Goal: Information Seeking & Learning: Learn about a topic

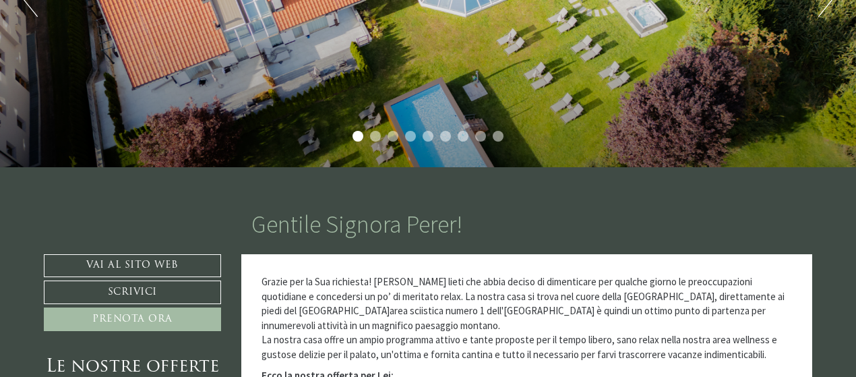
scroll to position [270, 0]
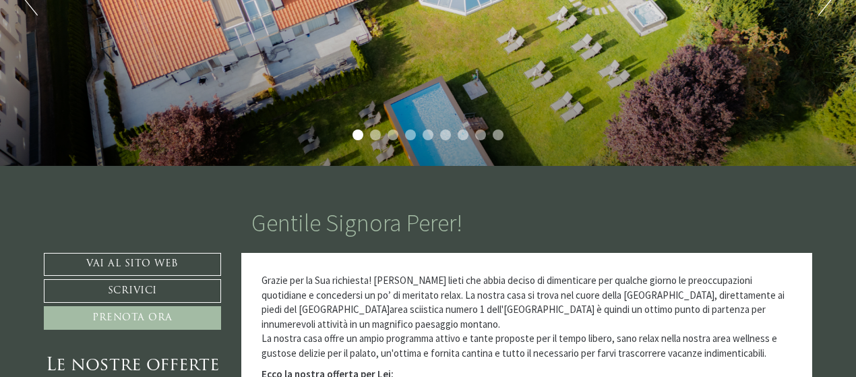
click at [375, 131] on li "2" at bounding box center [375, 134] width 11 height 11
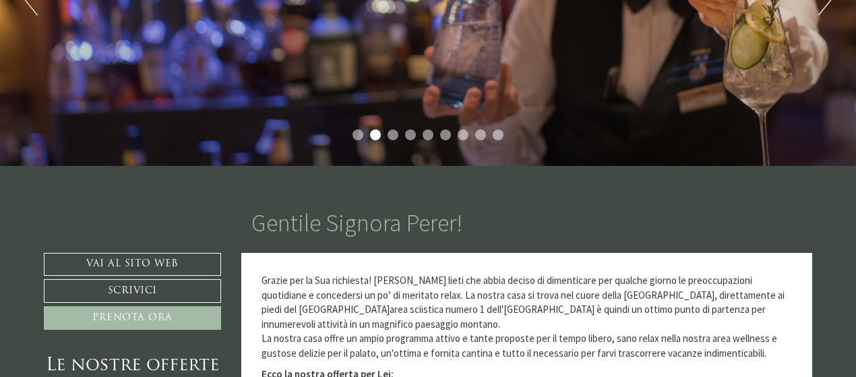
click at [396, 133] on li "3" at bounding box center [392, 134] width 11 height 11
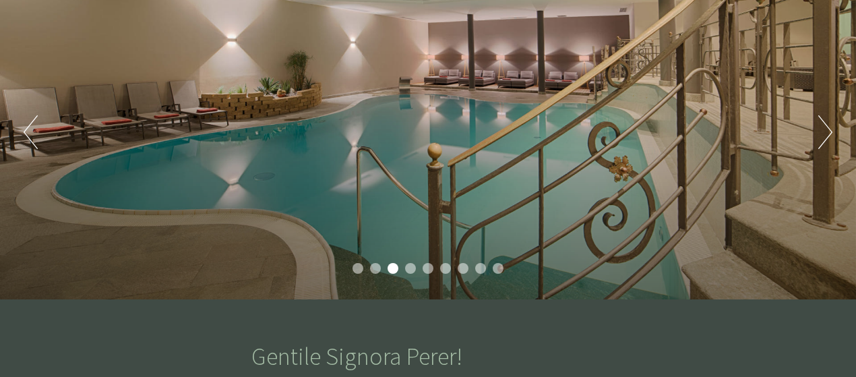
scroll to position [135, 0]
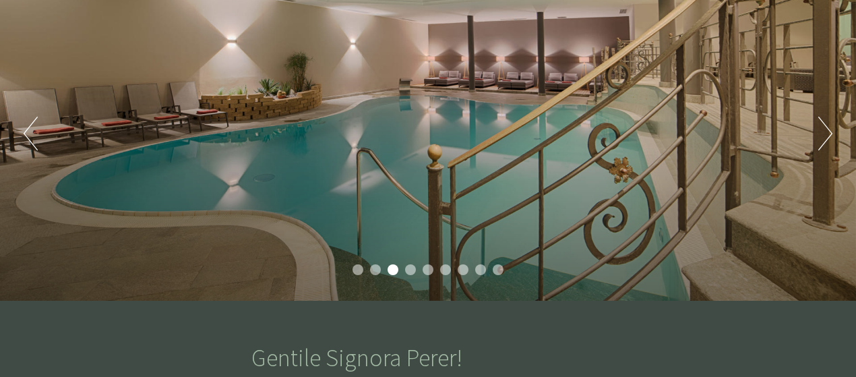
click at [410, 270] on li "4" at bounding box center [410, 269] width 11 height 11
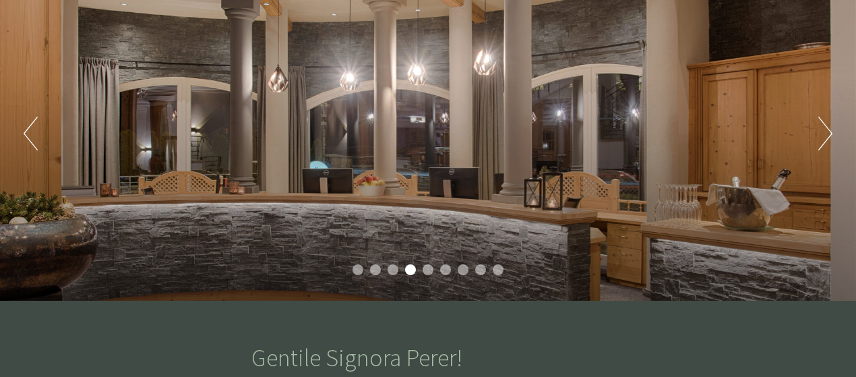
click at [429, 270] on li "5" at bounding box center [427, 269] width 11 height 11
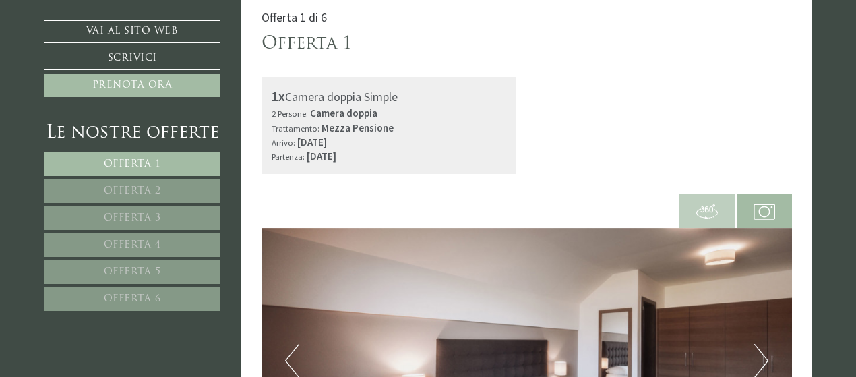
scroll to position [809, 0]
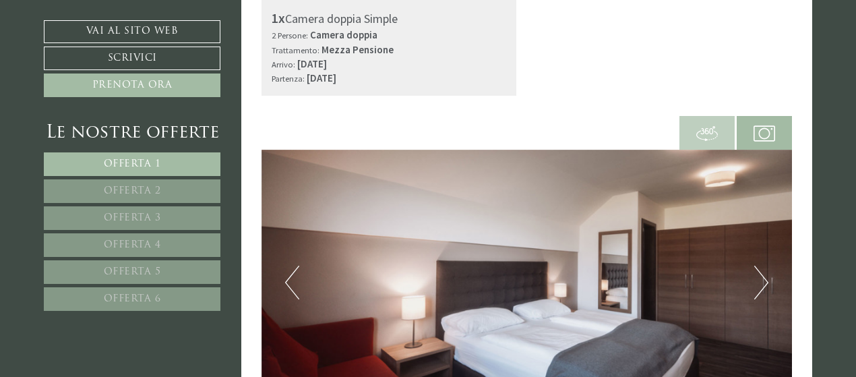
click at [206, 187] on link "Offerta 2" at bounding box center [132, 191] width 177 height 24
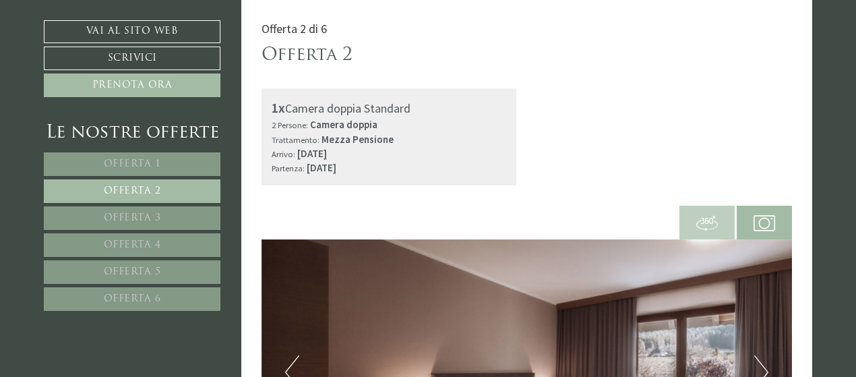
click at [204, 215] on link "Offerta 3" at bounding box center [132, 218] width 177 height 24
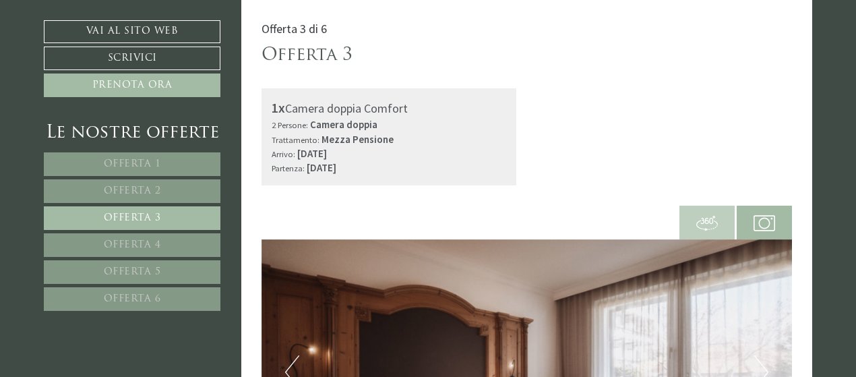
click at [206, 237] on link "Offerta 4" at bounding box center [132, 245] width 177 height 24
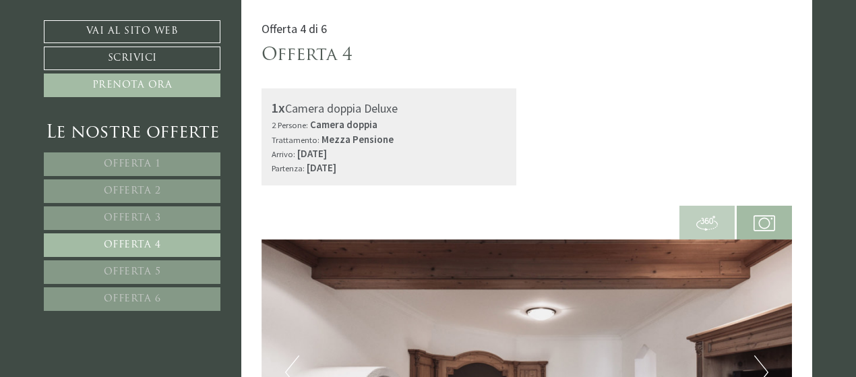
click at [205, 268] on link "Offerta 5" at bounding box center [132, 272] width 177 height 24
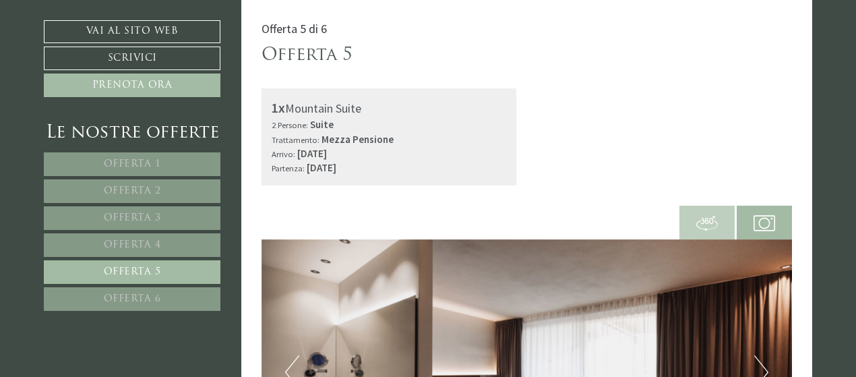
click at [199, 297] on link "Offerta 6" at bounding box center [132, 299] width 177 height 24
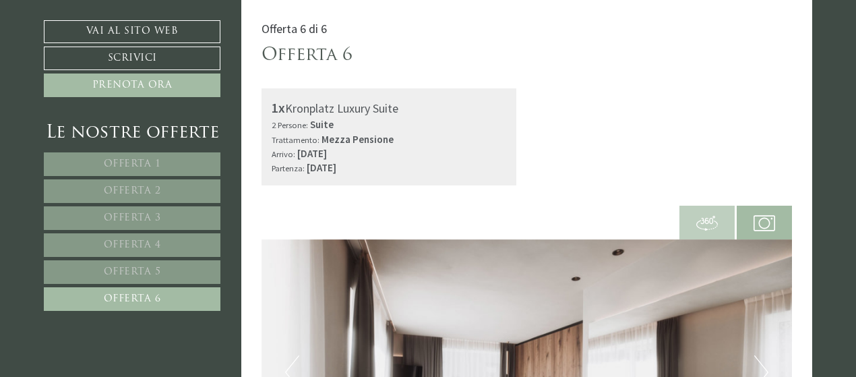
click at [175, 158] on link "Offerta 1" at bounding box center [132, 164] width 177 height 24
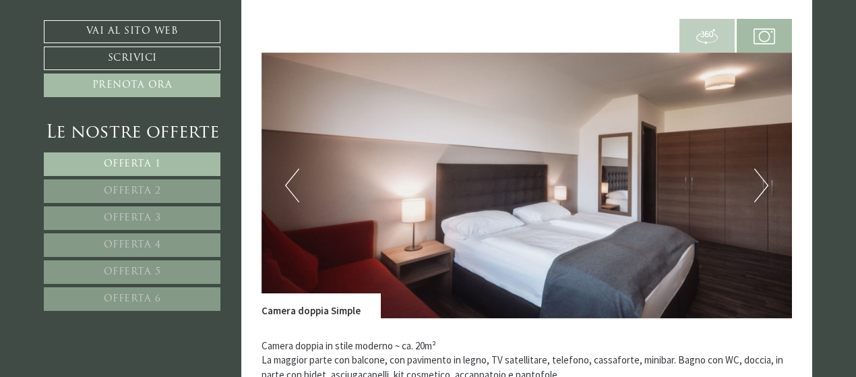
scroll to position [921, 0]
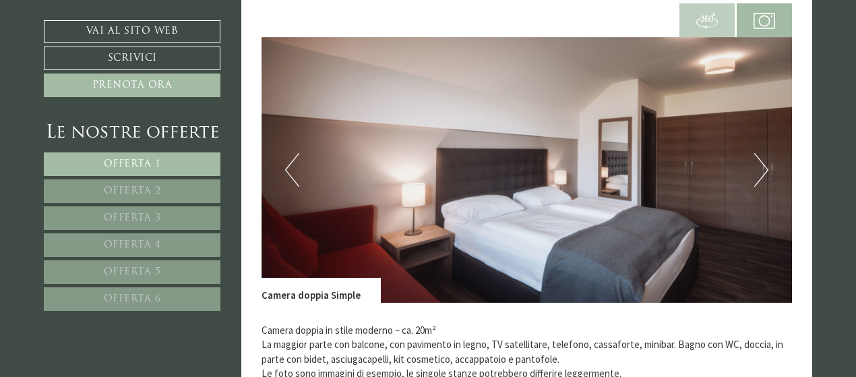
click at [761, 168] on button "Next" at bounding box center [761, 170] width 14 height 34
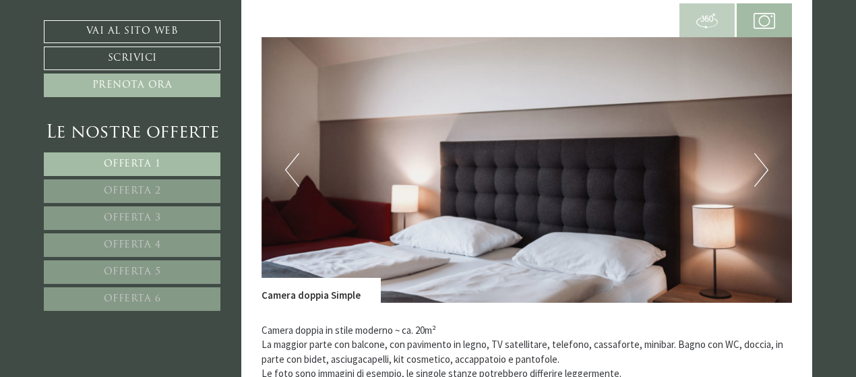
click at [763, 168] on button "Next" at bounding box center [761, 170] width 14 height 34
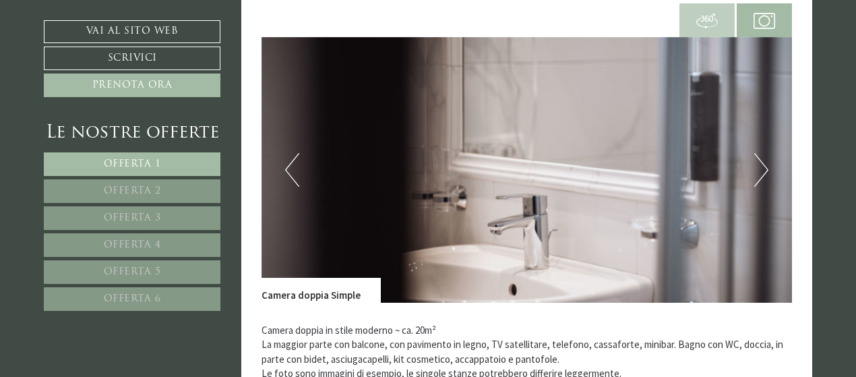
click at [763, 168] on button "Next" at bounding box center [761, 170] width 14 height 34
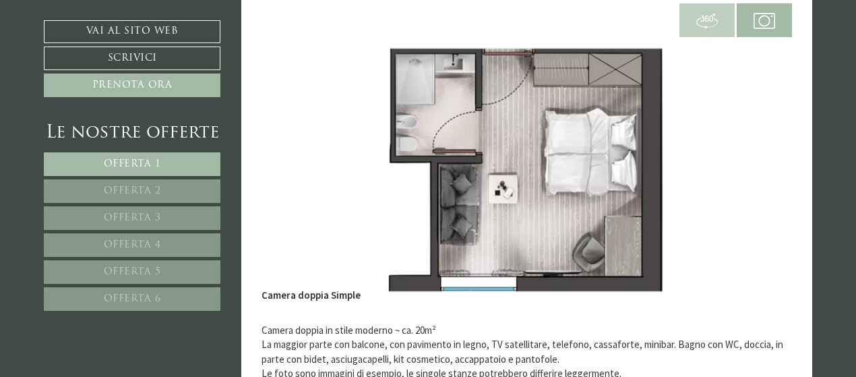
click at [202, 181] on link "Offerta 2" at bounding box center [132, 191] width 177 height 24
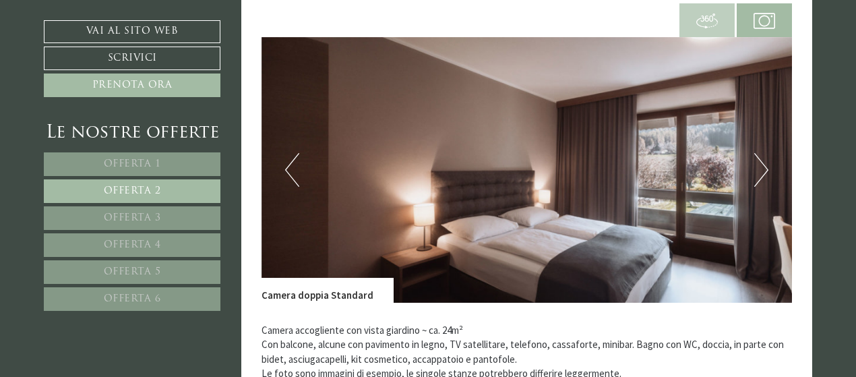
click at [754, 166] on button "Next" at bounding box center [761, 170] width 14 height 34
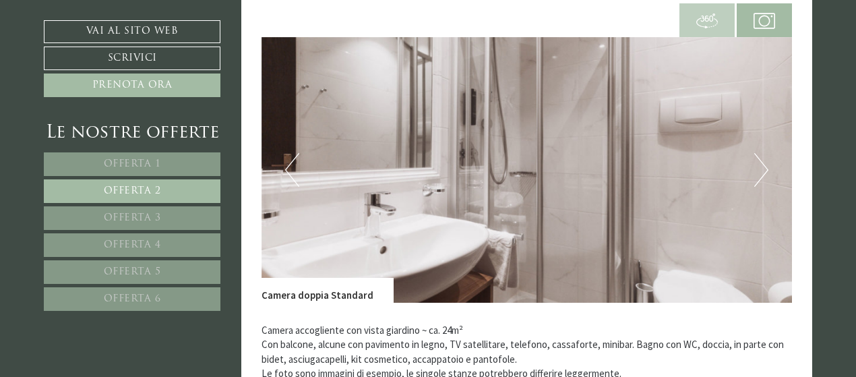
click at [754, 166] on button "Next" at bounding box center [761, 170] width 14 height 34
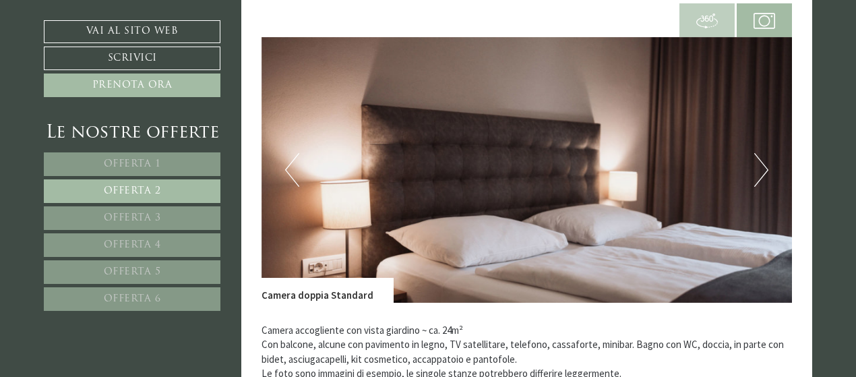
click at [754, 166] on button "Next" at bounding box center [761, 170] width 14 height 34
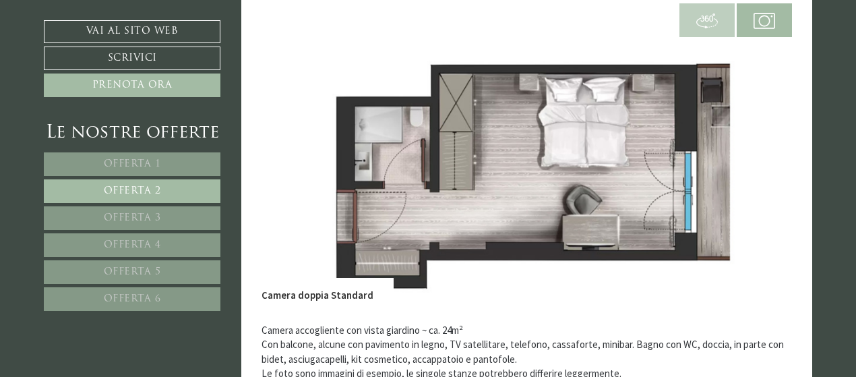
click at [162, 156] on link "Offerta 1" at bounding box center [132, 164] width 177 height 24
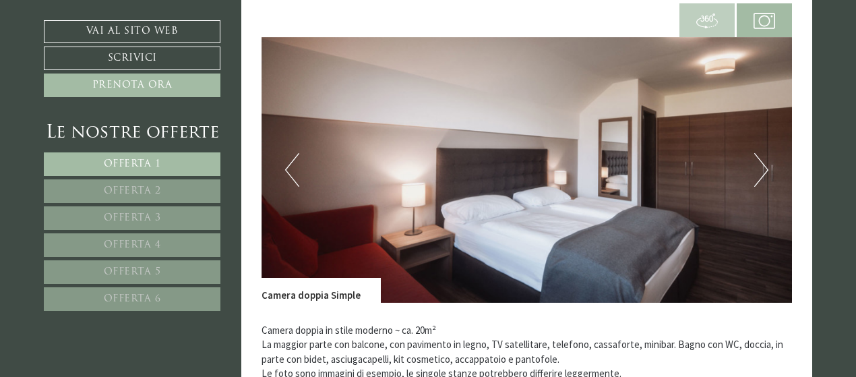
click at [291, 169] on button "Previous" at bounding box center [292, 170] width 14 height 34
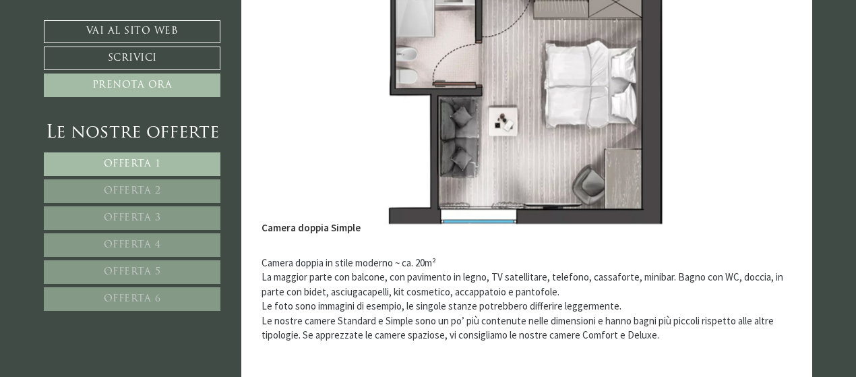
click at [193, 186] on link "Offerta 2" at bounding box center [132, 191] width 177 height 24
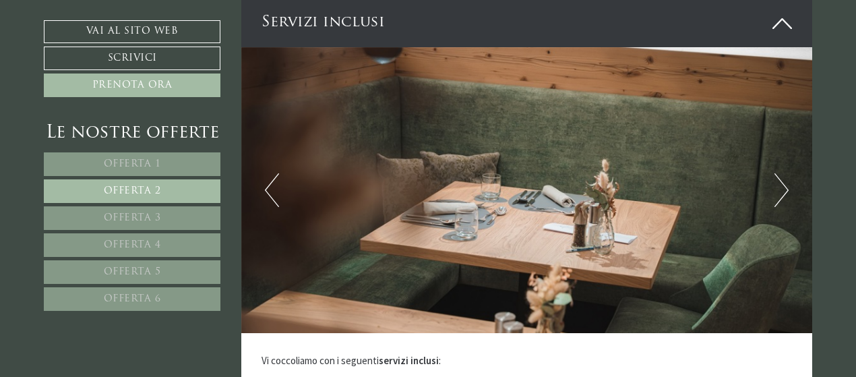
scroll to position [2134, 0]
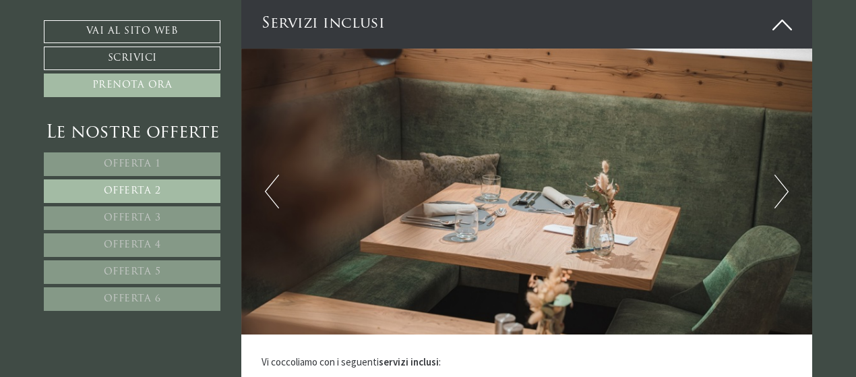
click at [784, 175] on button "Next" at bounding box center [781, 192] width 14 height 34
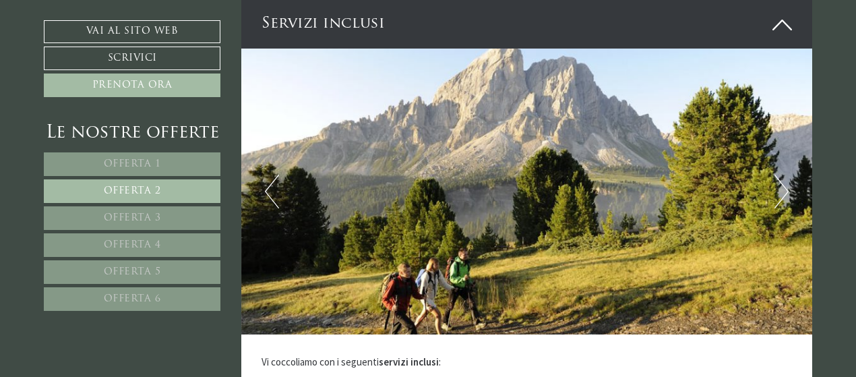
click at [784, 175] on button "Next" at bounding box center [781, 192] width 14 height 34
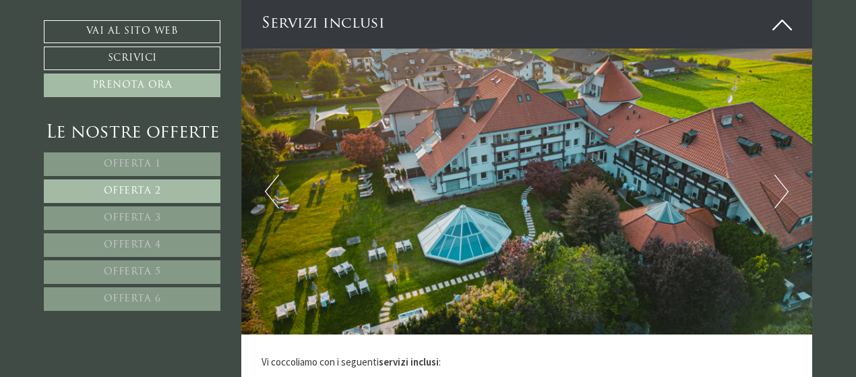
click at [784, 175] on button "Next" at bounding box center [781, 192] width 14 height 34
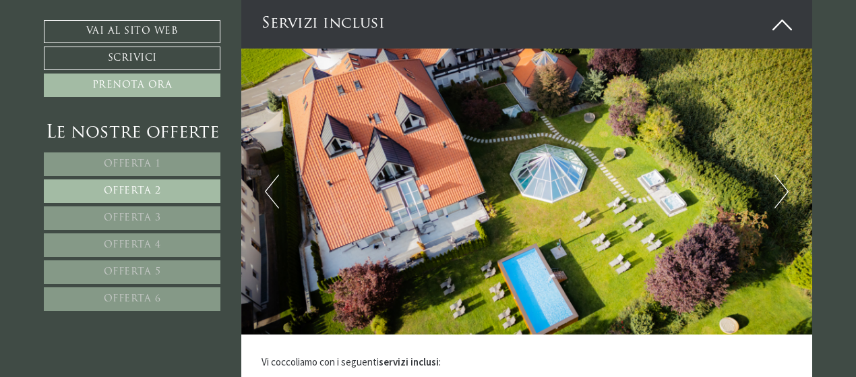
click at [788, 175] on button "Next" at bounding box center [781, 192] width 14 height 34
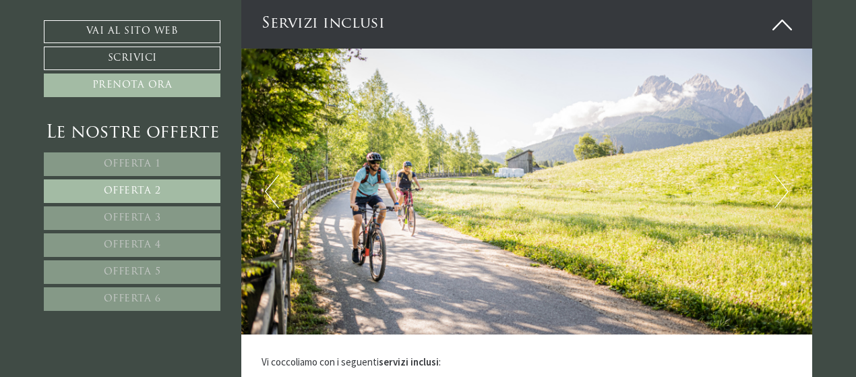
click at [788, 175] on button "Next" at bounding box center [781, 192] width 14 height 34
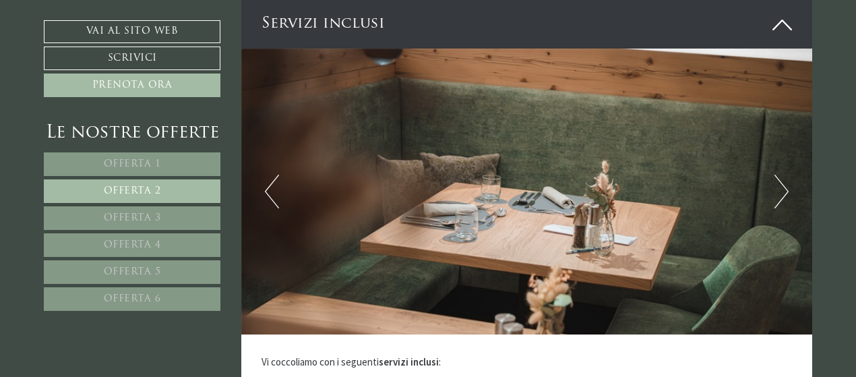
click at [788, 175] on button "Next" at bounding box center [781, 192] width 14 height 34
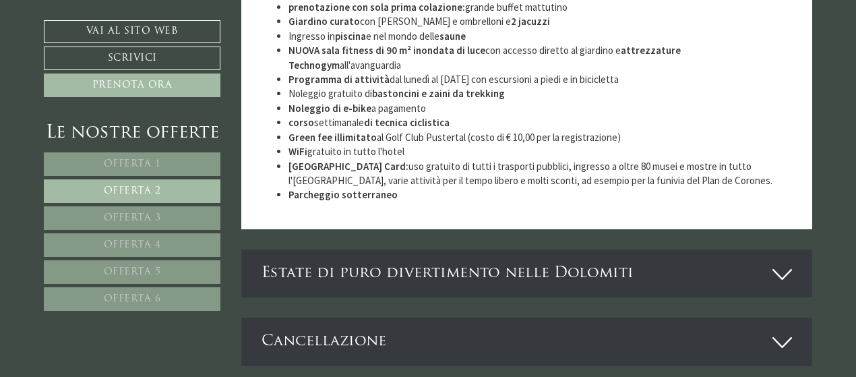
scroll to position [2673, 0]
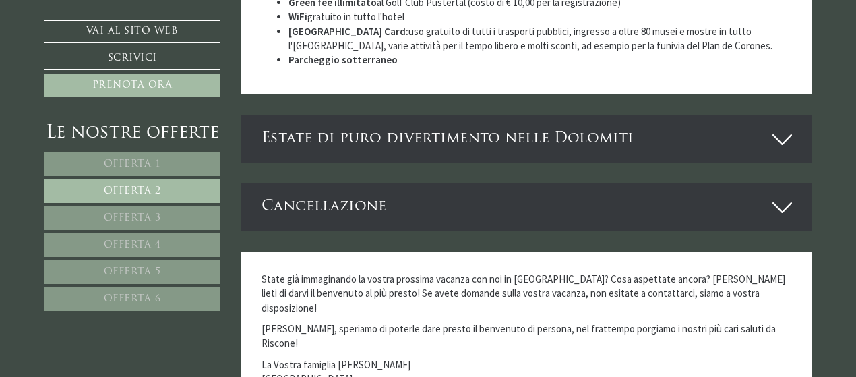
click at [402, 115] on div "Estate di puro divertimento nelle Dolomiti" at bounding box center [526, 139] width 571 height 48
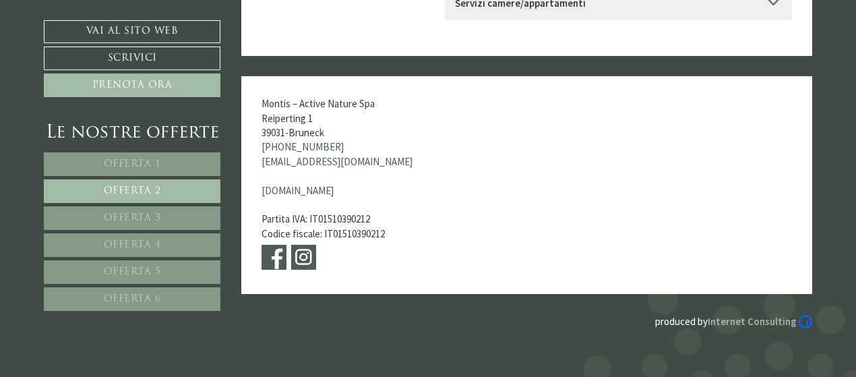
scroll to position [4432, 0]
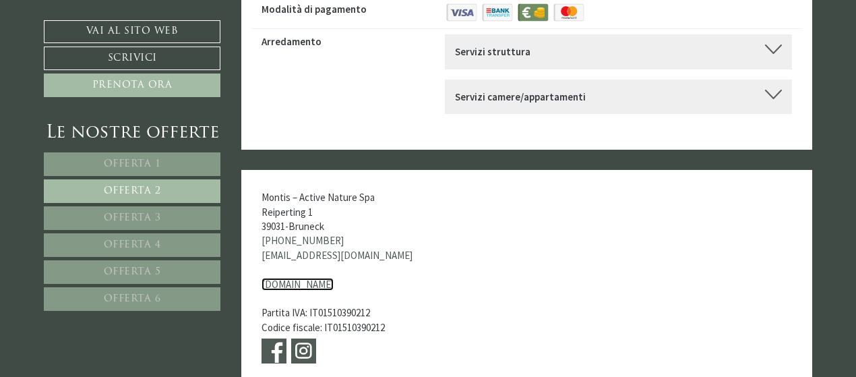
click at [327, 278] on link "[DOMAIN_NAME]" at bounding box center [297, 284] width 72 height 13
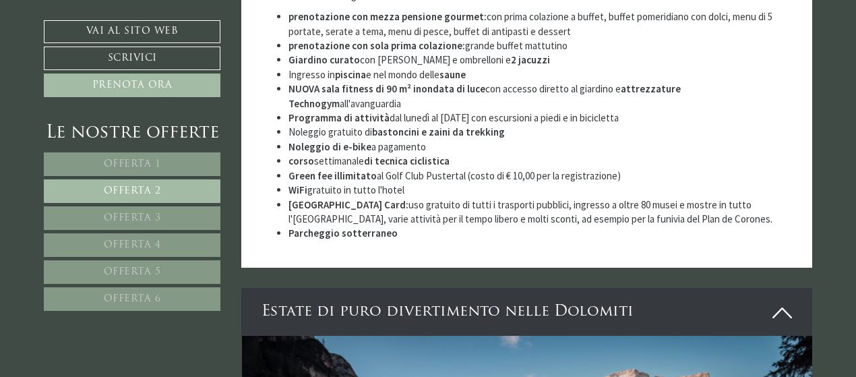
scroll to position [2478, 0]
